Goal: Task Accomplishment & Management: Manage account settings

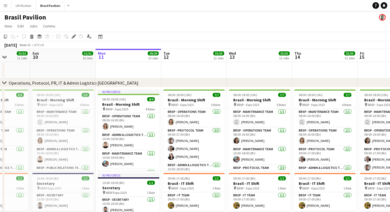
scroll to position [0, 0]
click at [5, 7] on app-icon "Menu" at bounding box center [5, 5] width 4 height 4
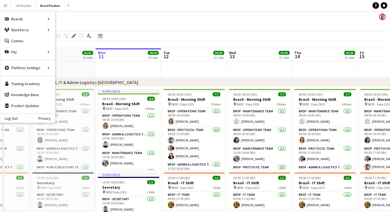
scroll to position [1, 0]
click at [21, 18] on div "Boards Boards" at bounding box center [27, 18] width 55 height 11
click at [25, 18] on div "Boards Boards" at bounding box center [27, 18] width 55 height 11
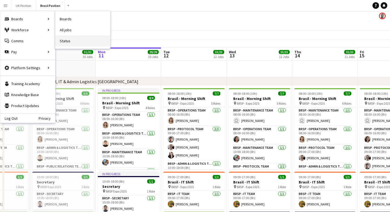
click at [67, 39] on link "Status" at bounding box center [82, 40] width 55 height 11
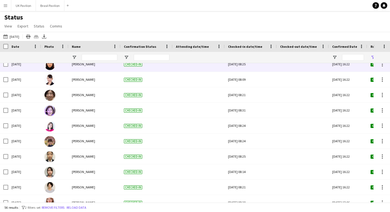
scroll to position [92, 0]
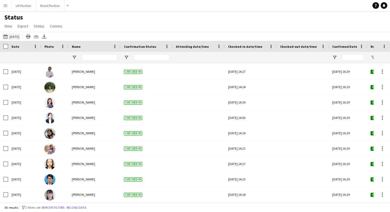
click at [20, 38] on button "This Week [DATE]" at bounding box center [11, 36] width 18 height 7
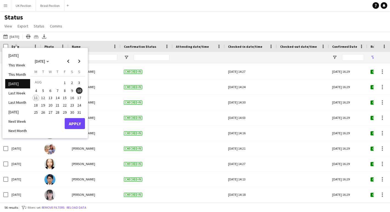
click at [20, 55] on li "[DATE]" at bounding box center [17, 55] width 25 height 9
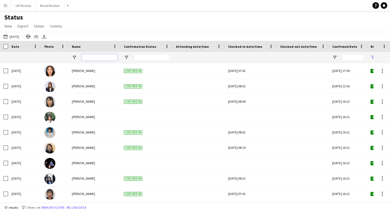
click at [92, 60] on input "Name Filter Input" at bounding box center [100, 57] width 36 height 7
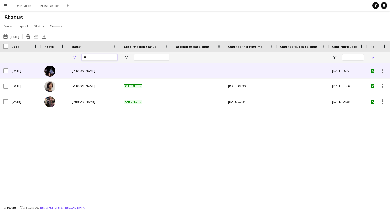
type input "*"
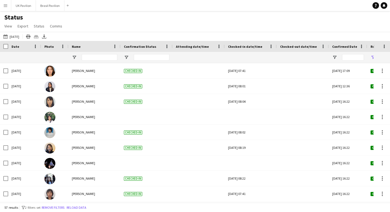
click at [7, 4] on app-icon "Menu" at bounding box center [5, 5] width 4 height 4
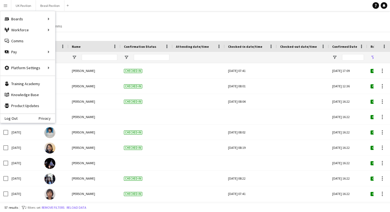
click at [138, 23] on div "Status View Views Default view New view Update view Delete view Edit name Custo…" at bounding box center [195, 22] width 390 height 19
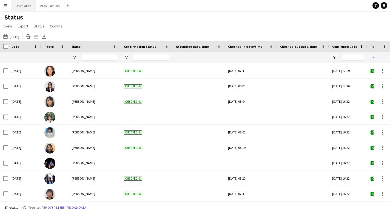
click at [27, 3] on button "UK Pavilion Close" at bounding box center [23, 5] width 25 height 11
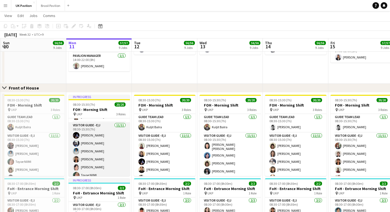
scroll to position [15, 0]
click at [107, 151] on app-card-role "Visitor Guide - E/J [DATE] 08:30-15:30 (7h) [PERSON_NAME] [PERSON_NAME] [PERSON…" at bounding box center [99, 170] width 61 height 98
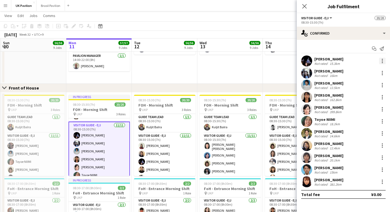
click at [382, 63] on div at bounding box center [382, 61] width 7 height 7
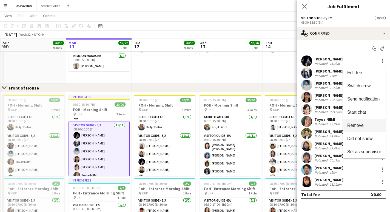
click at [356, 124] on span "Remove" at bounding box center [355, 125] width 16 height 5
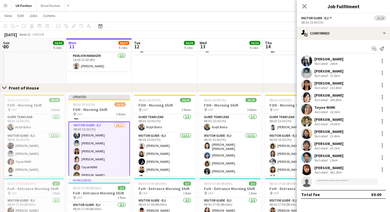
scroll to position [317, 0]
click at [324, 184] on input at bounding box center [346, 181] width 64 height 7
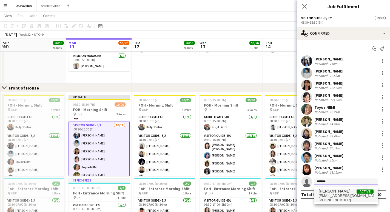
type input "*******"
click at [329, 193] on span "[PERSON_NAME]" at bounding box center [335, 191] width 32 height 5
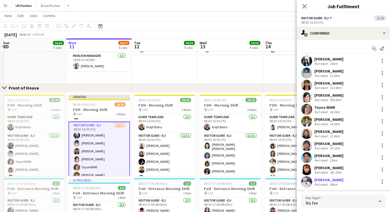
scroll to position [63, 0]
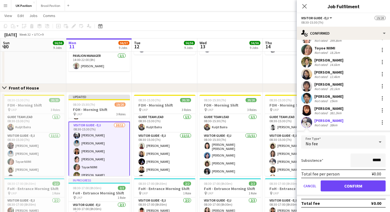
drag, startPoint x: 348, startPoint y: 186, endPoint x: 345, endPoint y: 150, distance: 36.0
click at [348, 186] on button "Confirm" at bounding box center [353, 185] width 65 height 11
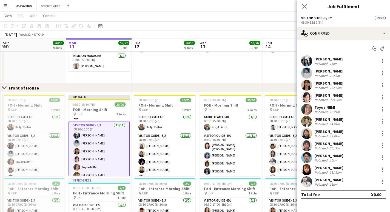
scroll to position [0, 0]
click at [304, 7] on icon "Close pop-in" at bounding box center [304, 6] width 4 height 4
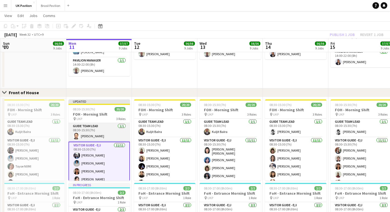
scroll to position [312, 0]
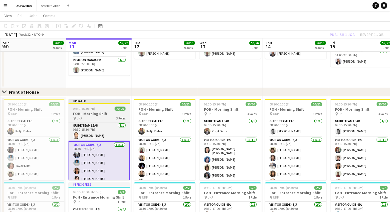
click at [96, 115] on h3 "FOH - Morning Shift" at bounding box center [99, 113] width 61 height 5
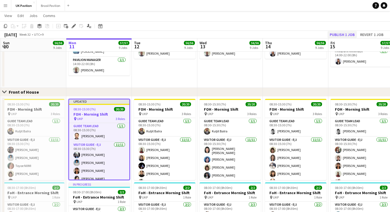
click at [333, 35] on button "Publish 1 job" at bounding box center [341, 34] width 29 height 7
click at [73, 26] on icon at bounding box center [73, 26] width 3 height 3
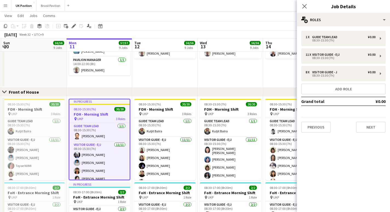
click at [121, 24] on app-toolbar "Copy Paste Paste Command V Paste with crew Command Shift V Paste linked Job [GE…" at bounding box center [195, 25] width 390 height 9
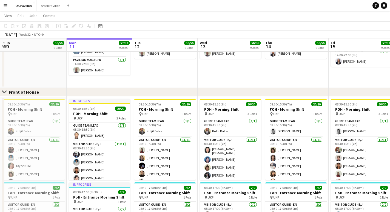
click at [5, 7] on app-icon "Menu" at bounding box center [5, 5] width 4 height 4
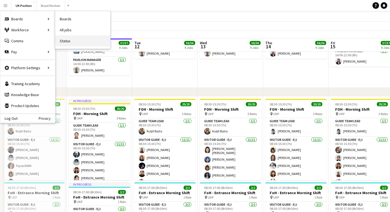
click at [63, 40] on link "Status" at bounding box center [82, 40] width 55 height 11
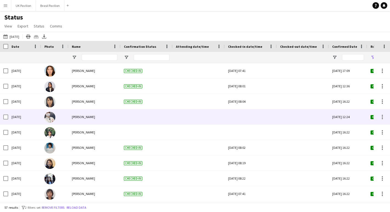
click at [247, 121] on div at bounding box center [250, 116] width 45 height 15
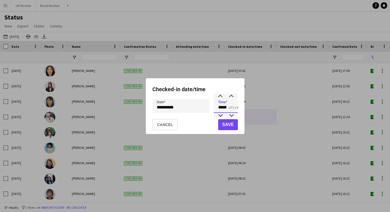
drag, startPoint x: 230, startPoint y: 108, endPoint x: 214, endPoint y: 108, distance: 16.4
click at [214, 108] on input "*****" at bounding box center [226, 106] width 24 height 14
type input "*****"
click at [226, 125] on button "Save" at bounding box center [228, 124] width 20 height 11
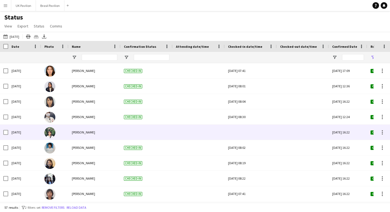
click at [251, 135] on div at bounding box center [250, 131] width 45 height 15
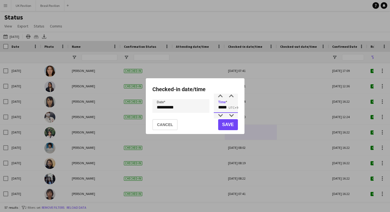
drag, startPoint x: 230, startPoint y: 108, endPoint x: 203, endPoint y: 107, distance: 27.1
click at [203, 107] on div "**********" at bounding box center [194, 106] width 85 height 14
type input "*****"
click at [221, 125] on button "Save" at bounding box center [228, 124] width 20 height 11
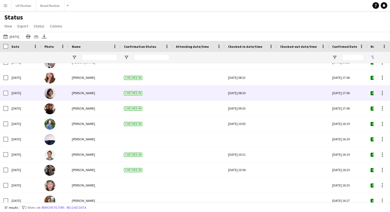
scroll to position [378, 0]
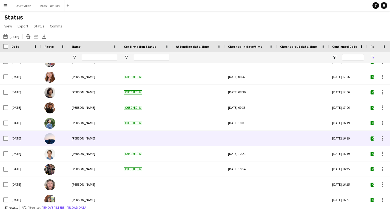
click at [250, 142] on div at bounding box center [250, 137] width 45 height 15
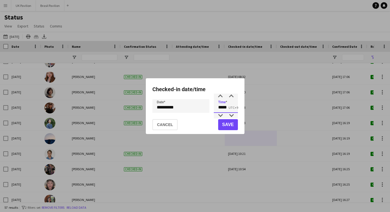
drag, startPoint x: 230, startPoint y: 109, endPoint x: 201, endPoint y: 107, distance: 29.1
click at [202, 108] on div "**********" at bounding box center [194, 106] width 85 height 14
type input "*****"
click at [222, 125] on button "Save" at bounding box center [228, 124] width 20 height 11
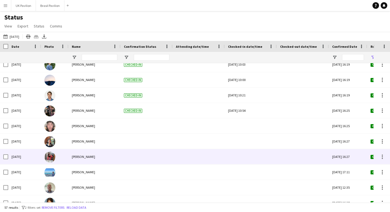
scroll to position [445, 0]
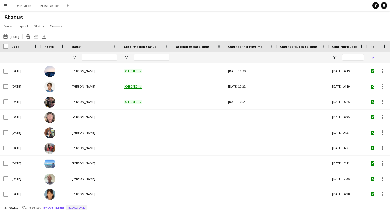
click at [87, 206] on button "Reload data" at bounding box center [76, 207] width 22 height 6
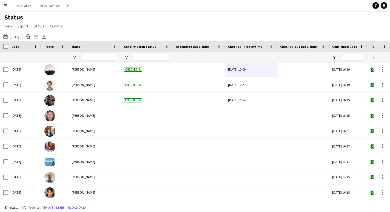
click at [6, 7] on app-icon "Menu" at bounding box center [5, 5] width 4 height 4
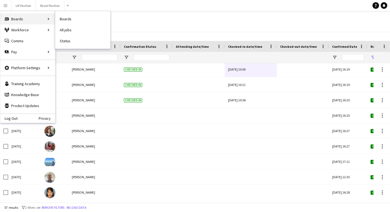
click at [16, 19] on div "Boards Boards" at bounding box center [27, 18] width 55 height 11
click at [17, 19] on div "Boards Boards" at bounding box center [27, 18] width 55 height 11
click at [82, 39] on link "Status" at bounding box center [82, 40] width 55 height 11
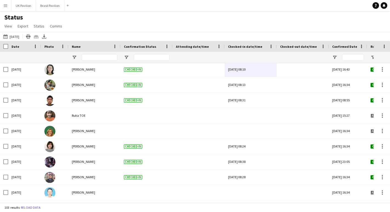
click at [8, 4] on button "Menu" at bounding box center [5, 5] width 11 height 11
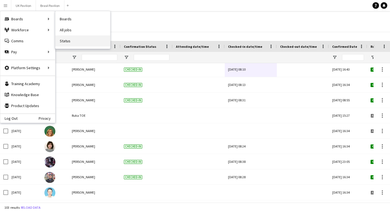
click at [70, 40] on link "Status" at bounding box center [82, 40] width 55 height 11
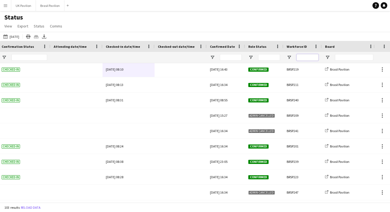
click at [306, 60] on input "Workforce ID Filter Input" at bounding box center [307, 57] width 22 height 7
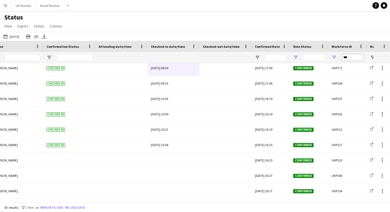
type input "***"
click at [298, 59] on span "Open Filter Menu" at bounding box center [295, 57] width 5 height 5
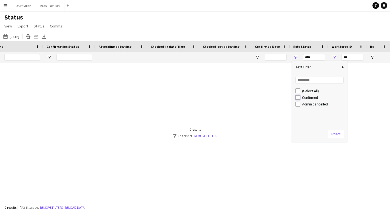
type input "**********"
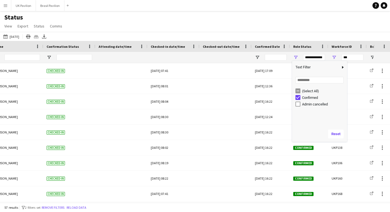
click at [88, 28] on div "Status View Views Default view New view Update view Delete view Edit name Custo…" at bounding box center [195, 22] width 390 height 19
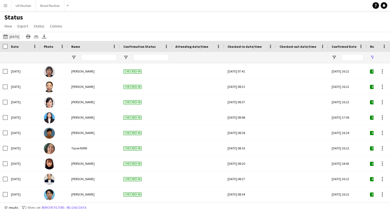
click at [11, 39] on button "[DATE] [DATE]" at bounding box center [11, 36] width 18 height 7
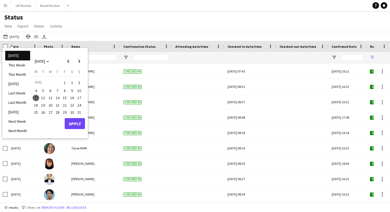
click at [39, 91] on span "4" at bounding box center [36, 90] width 7 height 7
click at [82, 90] on span "10" at bounding box center [79, 90] width 7 height 7
click at [78, 123] on button "Apply" at bounding box center [75, 123] width 20 height 11
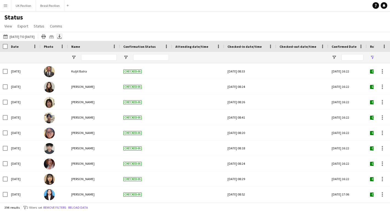
click at [61, 38] on icon at bounding box center [59, 35] width 2 height 3
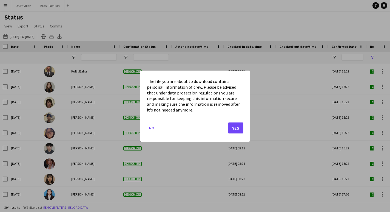
click at [234, 132] on button "Yes" at bounding box center [235, 127] width 15 height 11
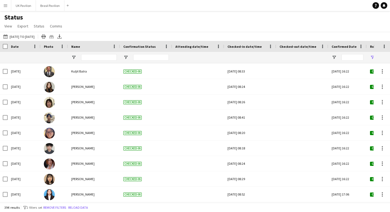
click at [239, 25] on div "Status View Views Default view New view Update view Delete view Edit name Custo…" at bounding box center [195, 22] width 390 height 19
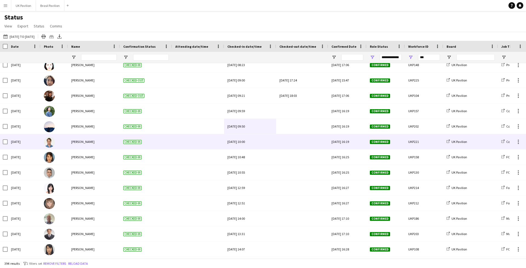
scroll to position [389, 0]
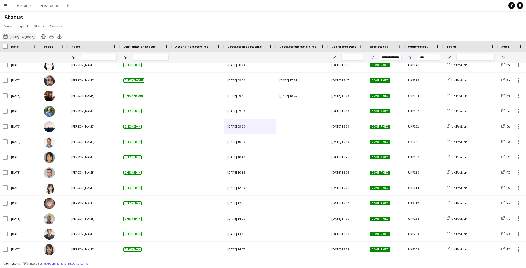
click at [19, 37] on button "[DATE] [DATE] to [DATE]" at bounding box center [18, 36] width 33 height 7
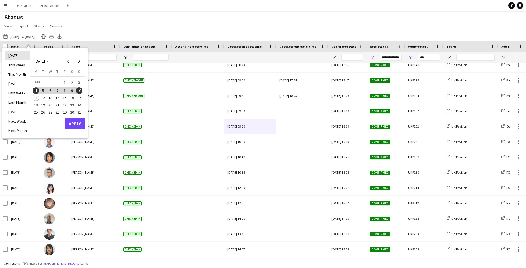
click at [12, 56] on li "[DATE]" at bounding box center [17, 55] width 25 height 9
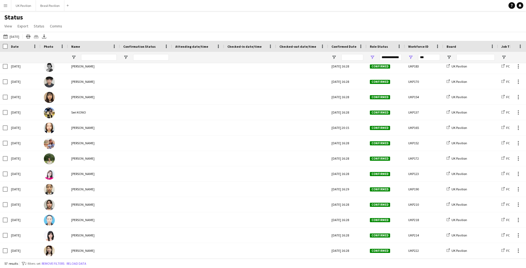
scroll to position [627, 0]
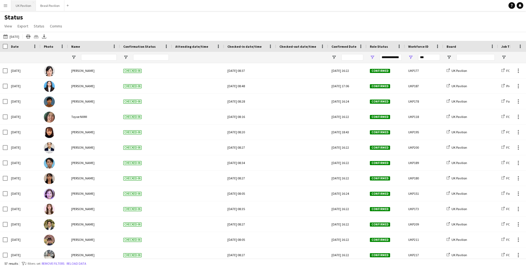
click at [29, 7] on button "UK Pavilion Close" at bounding box center [23, 5] width 25 height 11
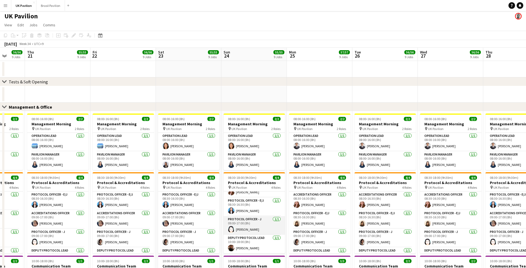
click at [251, 211] on app-card-role "Protocol Officer - J [DATE] 09:00-17:00 (8h) [PERSON_NAME]" at bounding box center [254, 225] width 61 height 19
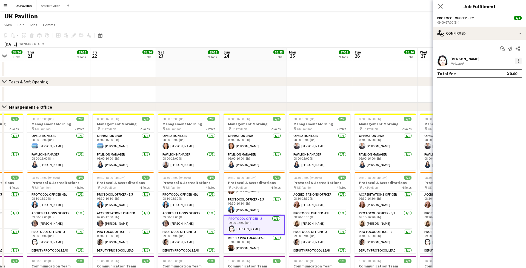
click at [390, 63] on div at bounding box center [518, 61] width 7 height 7
click at [390, 123] on span "Remove" at bounding box center [491, 125] width 16 height 5
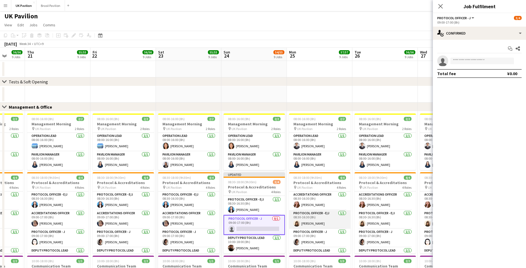
click at [309, 211] on app-card-role "Protocol Officer - E/J [DATE] 08:30-16:30 (8h) [PERSON_NAME]" at bounding box center [319, 219] width 61 height 19
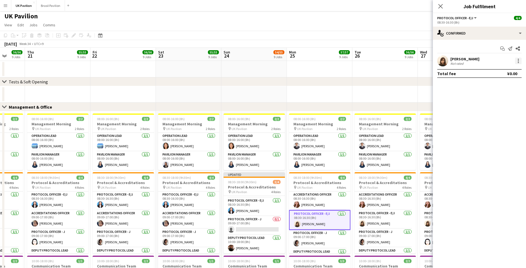
click at [390, 61] on div at bounding box center [518, 60] width 1 height 1
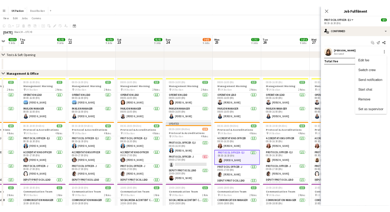
scroll to position [0, 170]
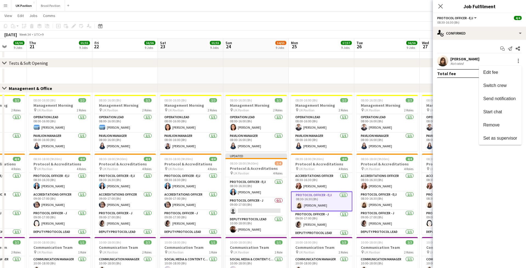
click at [323, 211] on div at bounding box center [263, 134] width 526 height 268
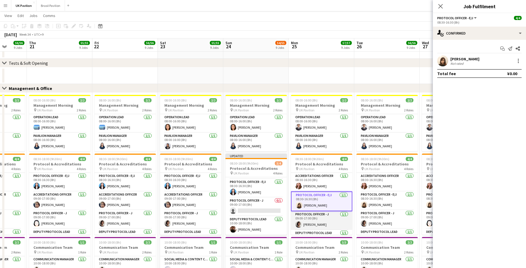
click at [319, 211] on app-card-role "Protocol Officer - J [DATE] 09:00-17:00 (8h) [PERSON_NAME]" at bounding box center [321, 220] width 61 height 19
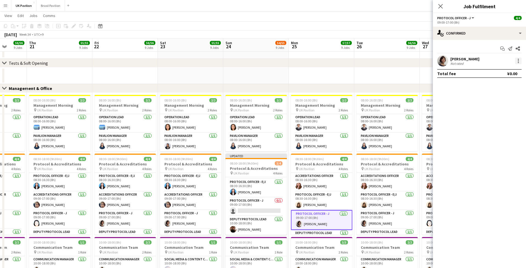
click at [390, 62] on div at bounding box center [518, 61] width 7 height 7
click at [390, 127] on span "Remove" at bounding box center [491, 125] width 16 height 5
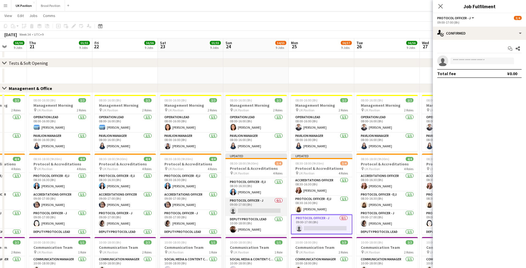
click at [267, 211] on app-card-role "Protocol Officer - J 0/1 09:00-17:00 (8h) single-neutral-actions" at bounding box center [256, 206] width 61 height 19
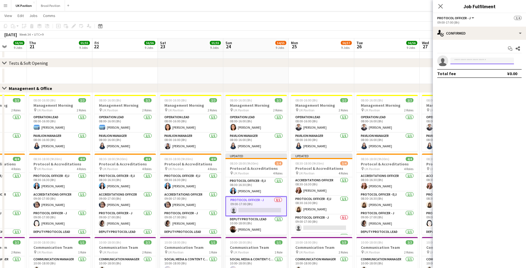
click at [390, 61] on input at bounding box center [483, 61] width 64 height 7
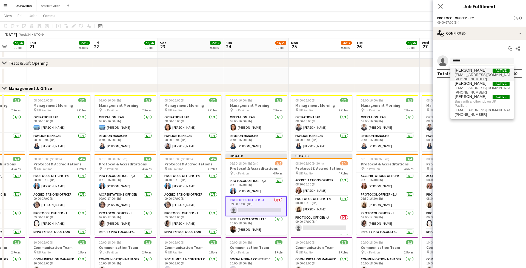
type input "******"
click at [390, 70] on span "[PERSON_NAME]" at bounding box center [471, 70] width 32 height 5
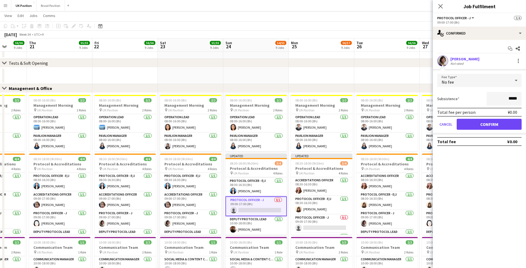
click at [390, 124] on button "Confirm" at bounding box center [489, 124] width 65 height 11
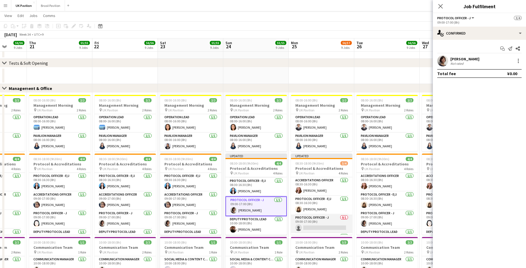
click at [317, 211] on app-card-role "Protocol Officer - J 0/1 09:00-17:00 (8h) single-neutral-actions" at bounding box center [321, 223] width 61 height 19
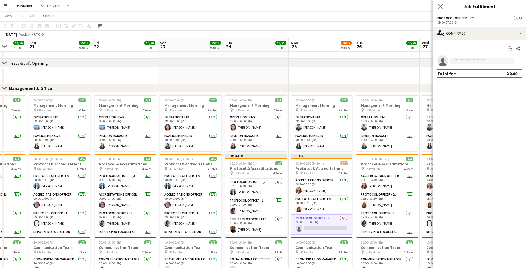
click at [390, 62] on input at bounding box center [483, 61] width 64 height 7
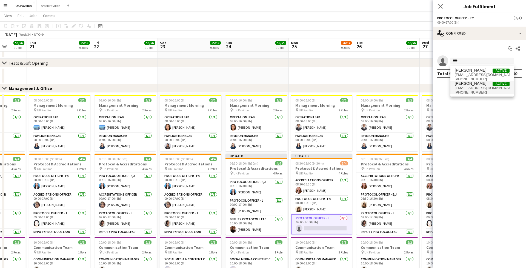
type input "****"
click at [390, 95] on span "[PHONE_NUMBER]" at bounding box center [482, 92] width 55 height 4
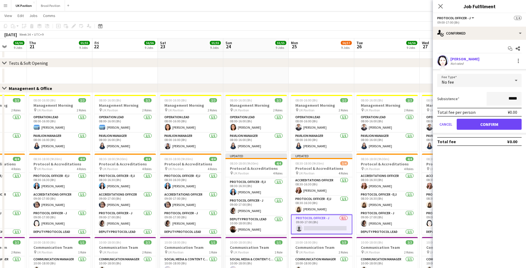
click at [390, 130] on button "Confirm" at bounding box center [489, 124] width 65 height 11
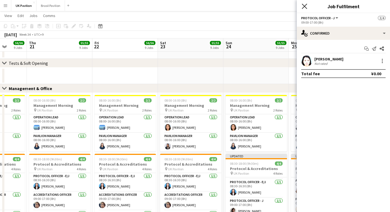
click at [305, 7] on icon at bounding box center [304, 6] width 5 height 5
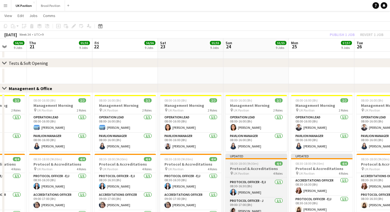
scroll to position [0, 172]
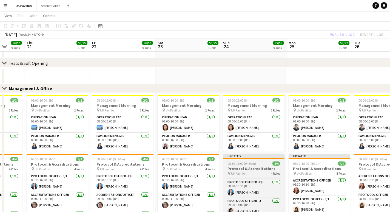
click at [249, 165] on span "08:30-18:00 (9h30m)" at bounding box center [241, 163] width 28 height 4
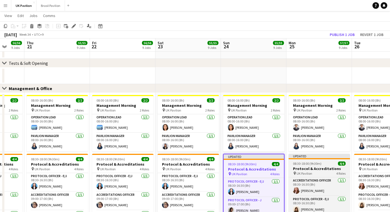
click at [311, 171] on h3 "Protocol & Accreditations" at bounding box center [319, 168] width 61 height 5
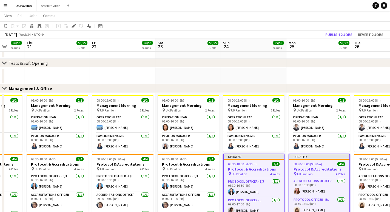
click at [332, 34] on button "Publish 2 jobs" at bounding box center [339, 34] width 32 height 7
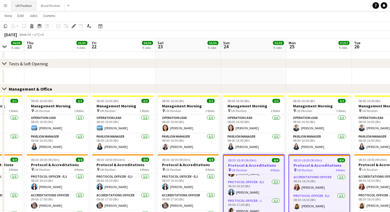
click at [30, 6] on button "UK Pavilion Close" at bounding box center [23, 5] width 25 height 11
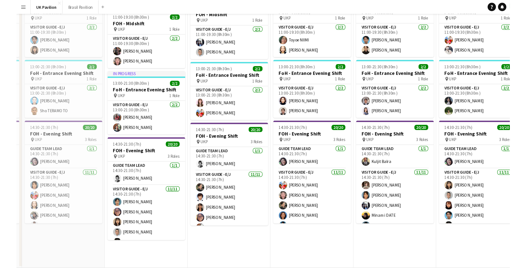
scroll to position [0, 0]
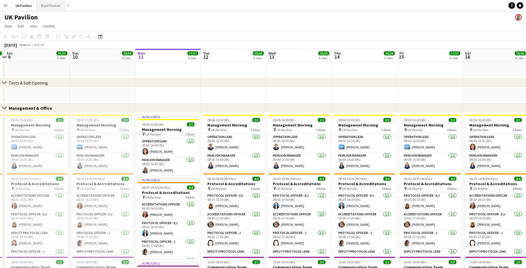
click at [64, 4] on button "Brasil Pavilion Close" at bounding box center [50, 5] width 28 height 11
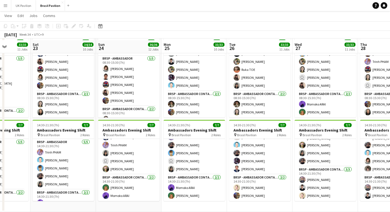
scroll to position [688, 0]
